Goal: Task Accomplishment & Management: Complete application form

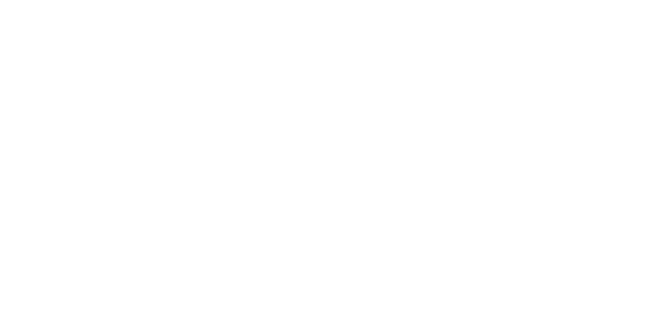
select select "*"
select select "**"
select select "****"
select select "*"
select select "**"
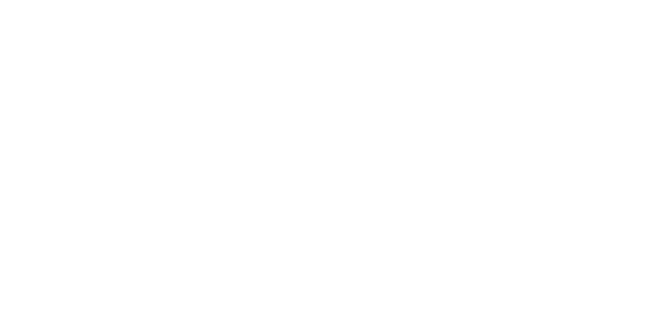
select select "****"
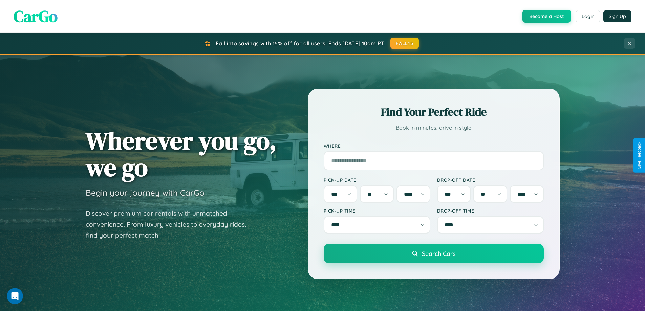
scroll to position [1303, 0]
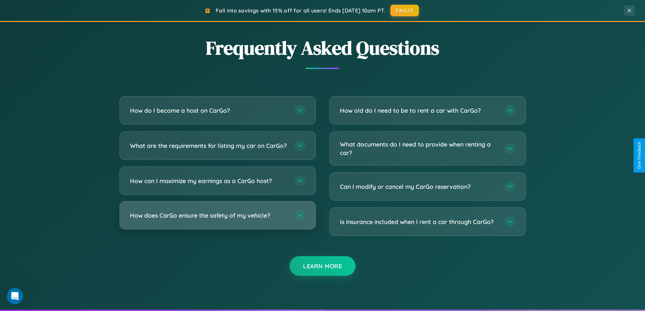
click at [217, 220] on h3 "How does CarGo ensure the safety of my vehicle?" at bounding box center [209, 215] width 158 height 8
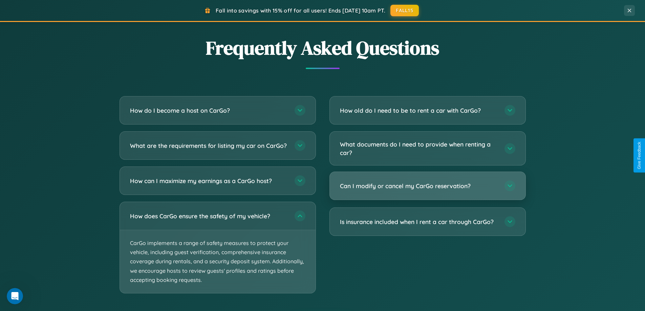
click at [427, 186] on h3 "Can I modify or cancel my CarGo reservation?" at bounding box center [419, 186] width 158 height 8
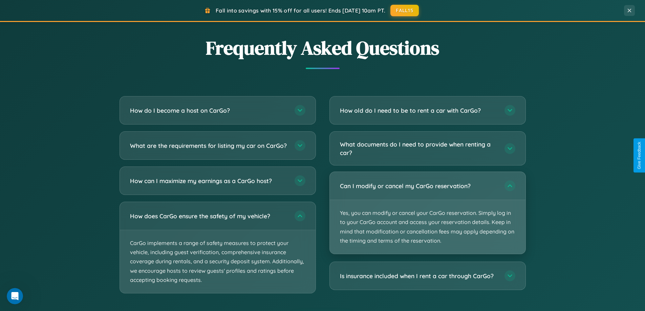
click at [427, 213] on p "Yes, you can modify or cancel your CarGo reservation. Simply log in to your Car…" at bounding box center [428, 227] width 196 height 54
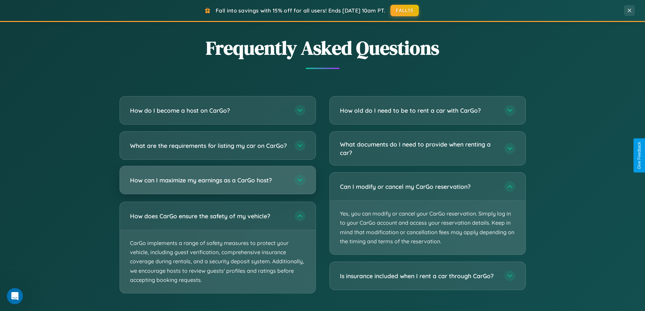
click at [217, 185] on h3 "How can I maximize my earnings as a CarGo host?" at bounding box center [209, 180] width 158 height 8
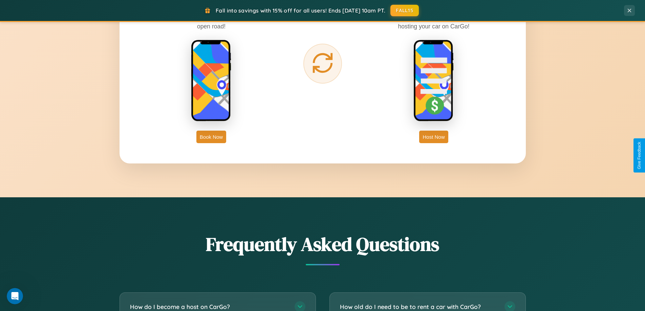
scroll to position [1088, 0]
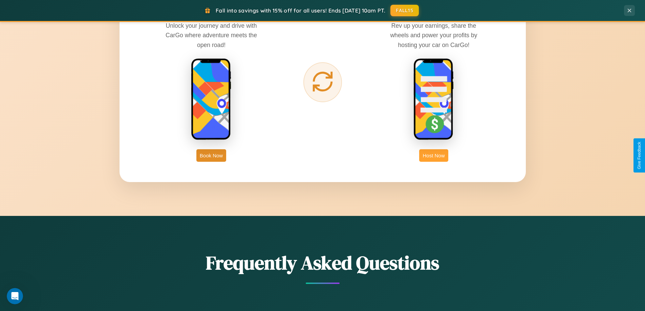
click at [434, 155] on button "Host Now" at bounding box center [433, 155] width 29 height 13
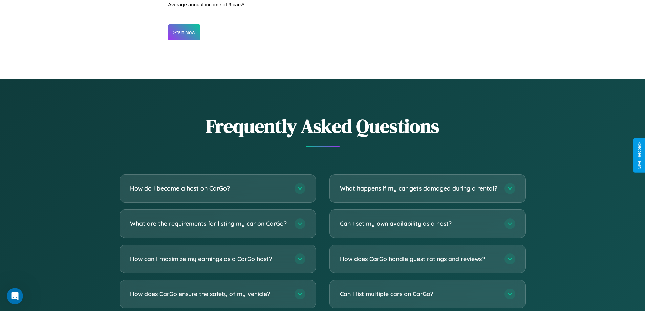
scroll to position [915, 0]
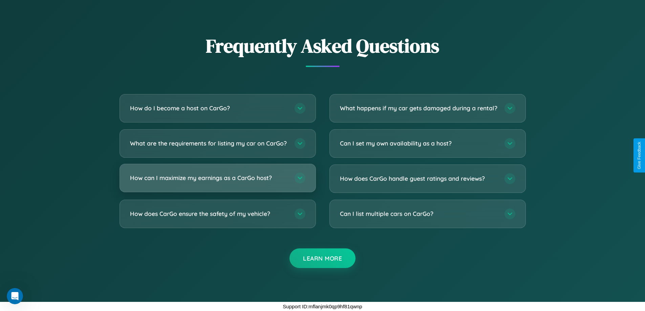
click at [217, 178] on h3 "How can I maximize my earnings as a CarGo host?" at bounding box center [209, 178] width 158 height 8
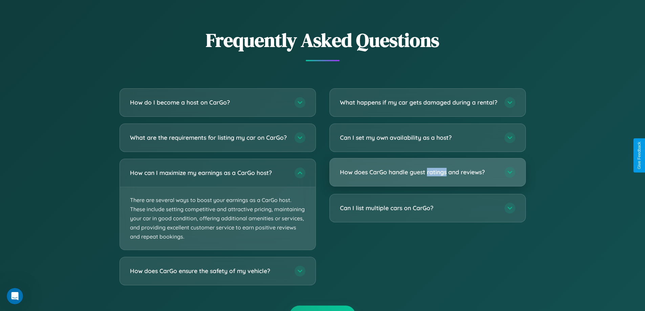
click at [427, 176] on h3 "How does CarGo handle guest ratings and reviews?" at bounding box center [419, 172] width 158 height 8
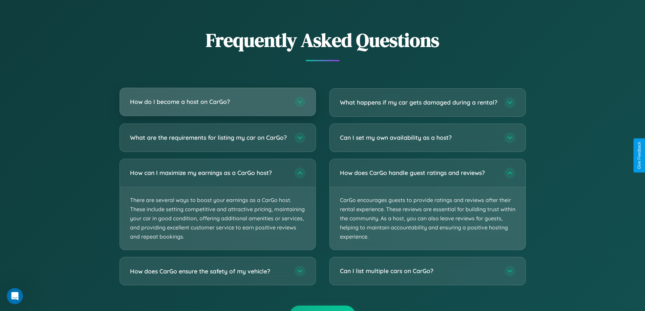
click at [217, 102] on h3 "How do I become a host on CarGo?" at bounding box center [209, 102] width 158 height 8
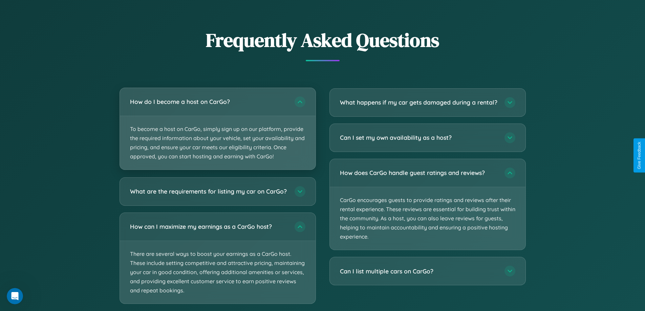
click at [217, 129] on p "To become a host on CarGo, simply sign up on our platform, provide the required…" at bounding box center [218, 143] width 196 height 54
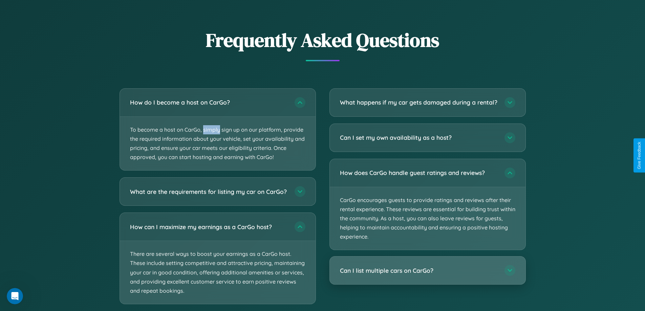
click at [427, 275] on h3 "Can I list multiple cars on CarGo?" at bounding box center [419, 270] width 158 height 8
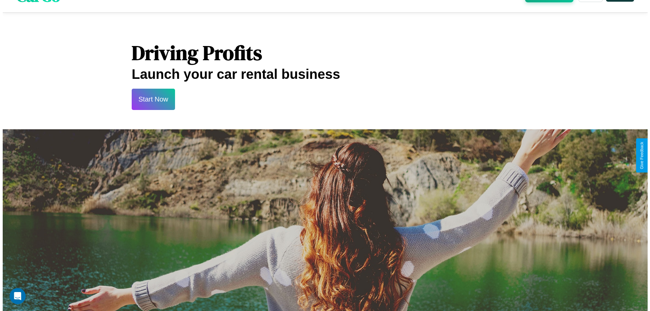
scroll to position [0, 0]
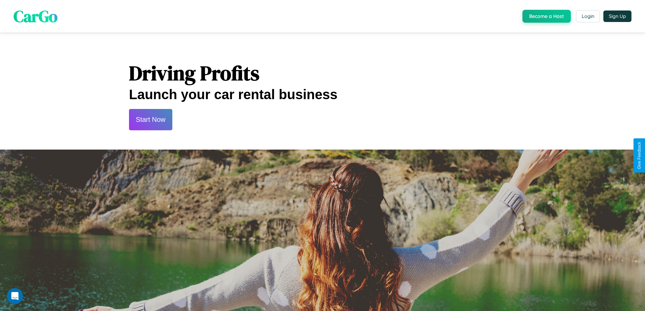
click at [150, 120] on button "Start Now" at bounding box center [150, 119] width 43 height 21
